Goal: Task Accomplishment & Management: Manage account settings

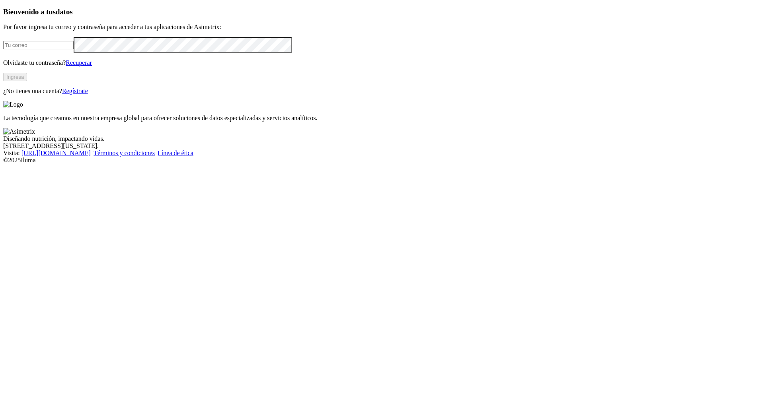
click at [173, 53] on form at bounding box center [389, 45] width 773 height 16
click at [74, 49] on input "email" at bounding box center [38, 45] width 70 height 8
paste input "agrolacarolina7@gmail.com"
type input "agrolacarolina7@gmail.com"
click at [27, 81] on button "Ingresa" at bounding box center [15, 77] width 24 height 8
